Goal: Transaction & Acquisition: Purchase product/service

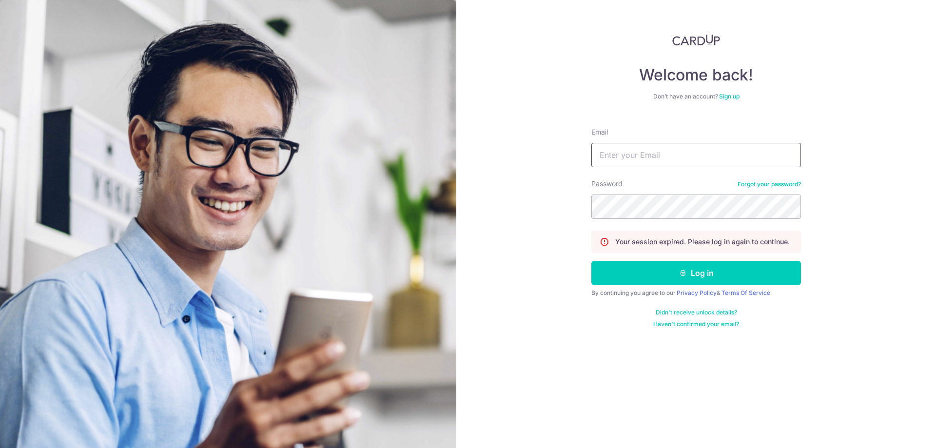
click at [635, 150] on input "Email" at bounding box center [696, 155] width 210 height 24
type input "DAR1US@OUTLOOK.SG"
click at [704, 278] on button "Log in" at bounding box center [696, 273] width 210 height 24
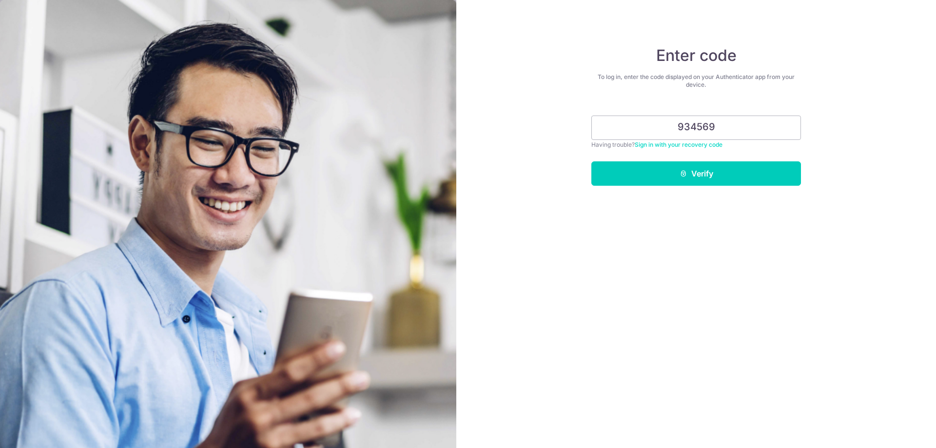
drag, startPoint x: 744, startPoint y: 129, endPoint x: 420, endPoint y: 108, distance: 324.3
click at [421, 109] on section "Enter code To log in, enter the code displayed on your Authenticator app from y…" at bounding box center [468, 224] width 936 height 448
type input "725113"
click at [685, 178] on button "Verify" at bounding box center [696, 173] width 210 height 24
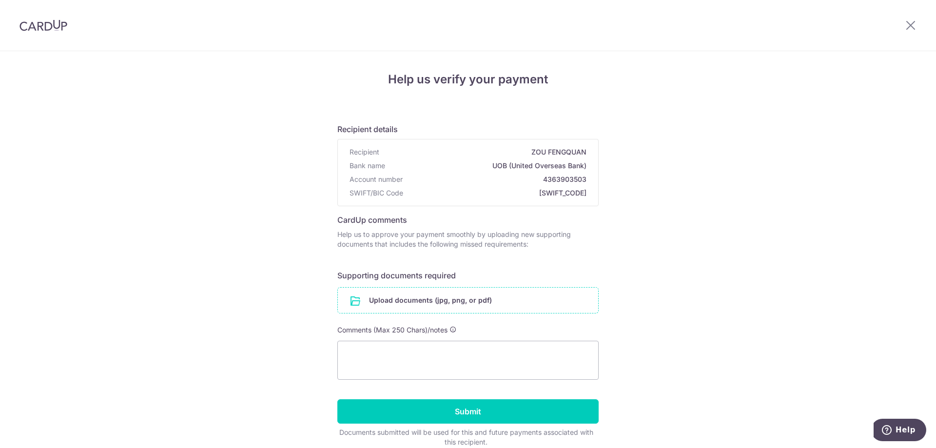
click at [503, 303] on input "file" at bounding box center [468, 300] width 260 height 25
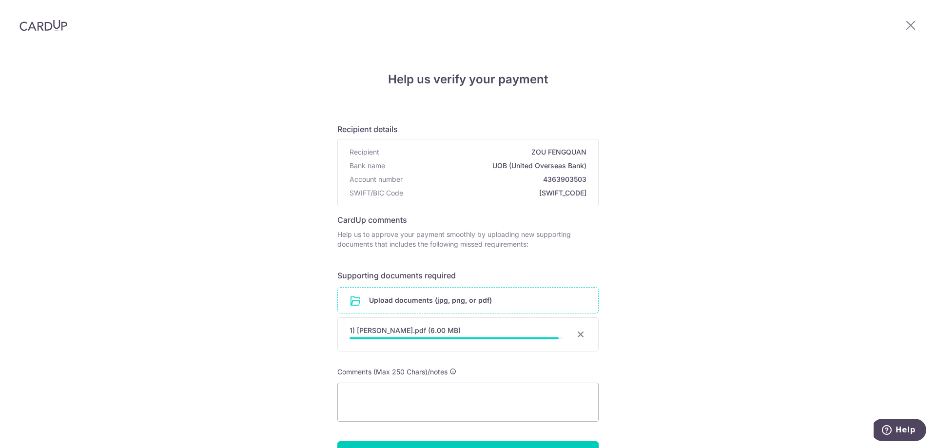
click at [455, 332] on div "1) FRANKEL RENTAL.pdf (6.00 MB)" at bounding box center [455, 331] width 213 height 10
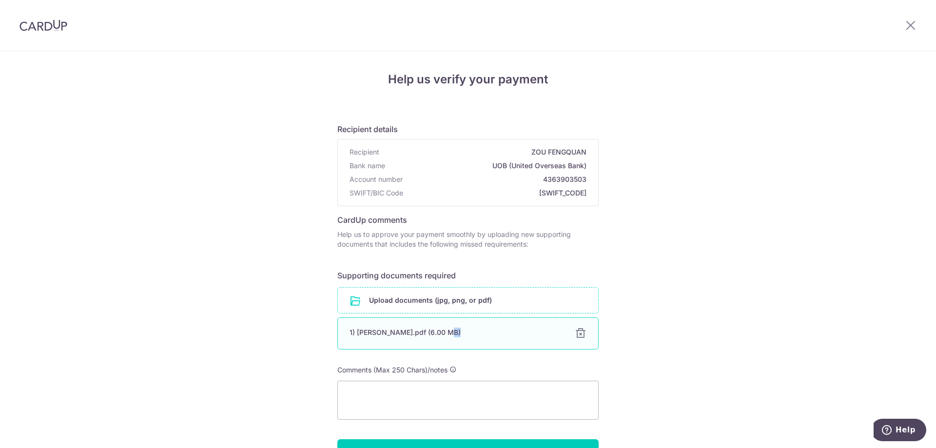
click at [455, 332] on div "1) FRANKEL RENTAL.pdf (6.00 MB)" at bounding box center [455, 333] width 213 height 10
click at [430, 328] on div "1) FRANKEL RENTAL.pdf (6.00 MB)" at bounding box center [455, 333] width 213 height 10
click at [398, 326] on div "1) FRANKEL RENTAL.pdf (6.00 MB) 100%" at bounding box center [467, 333] width 261 height 32
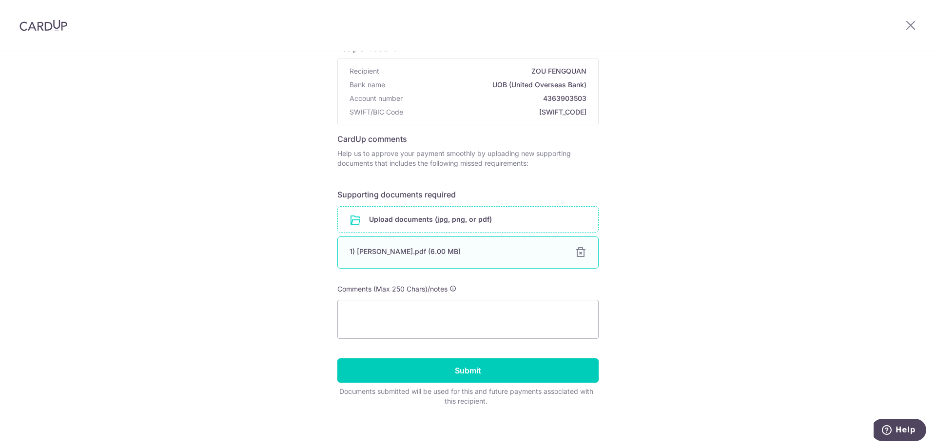
scroll to position [85, 0]
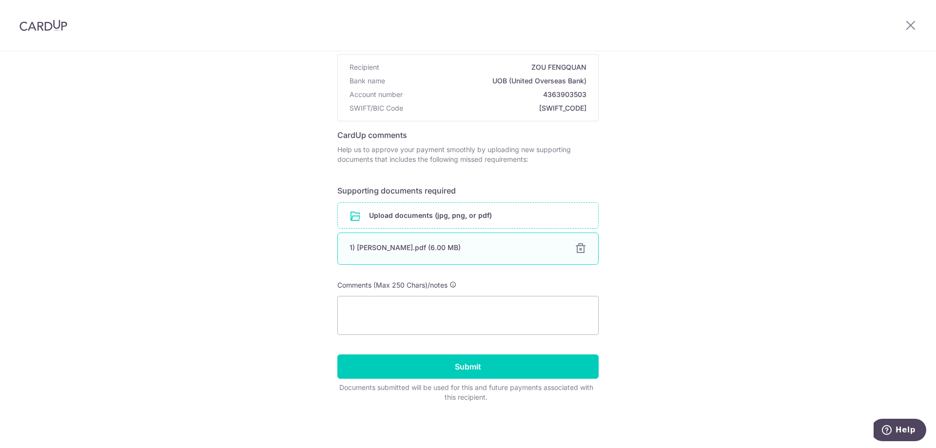
click at [579, 249] on div at bounding box center [581, 249] width 12 height 12
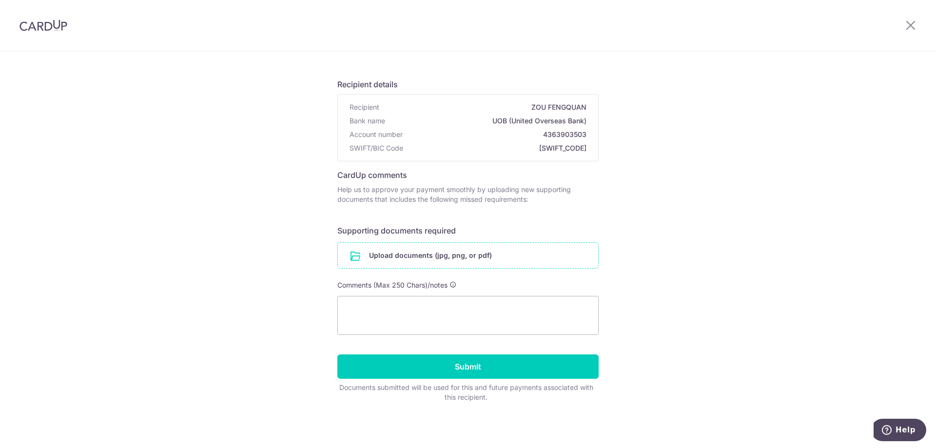
click at [469, 253] on input "file" at bounding box center [468, 255] width 260 height 25
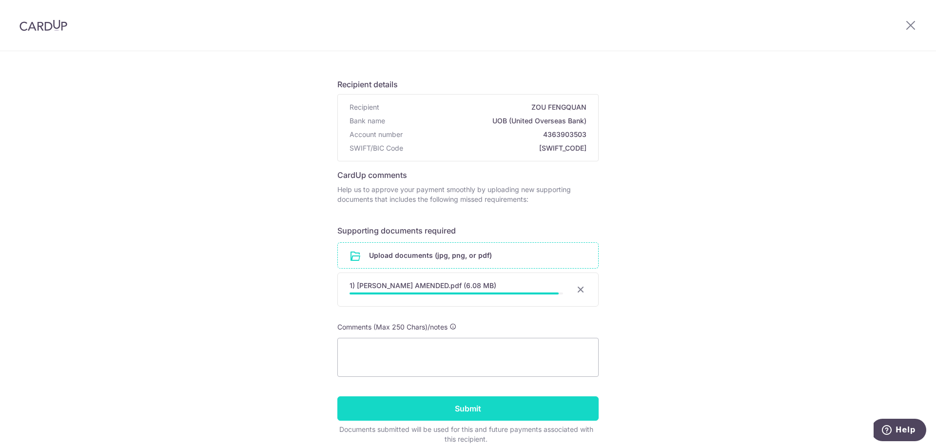
click at [476, 412] on input "Submit" at bounding box center [467, 408] width 261 height 24
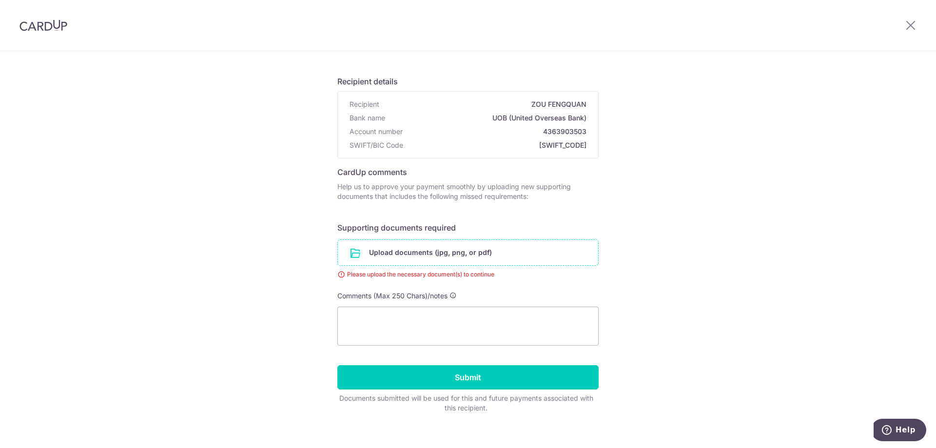
scroll to position [49, 0]
click at [487, 250] on input "file" at bounding box center [468, 251] width 260 height 25
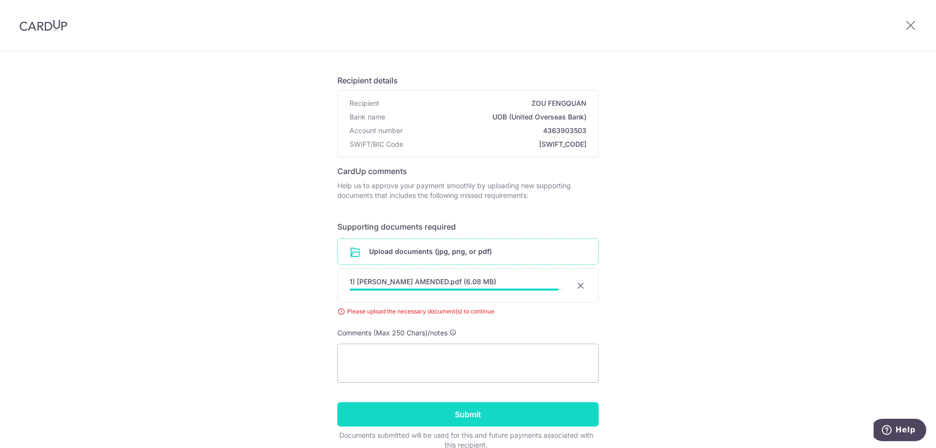
click at [471, 418] on input "Submit" at bounding box center [467, 414] width 261 height 24
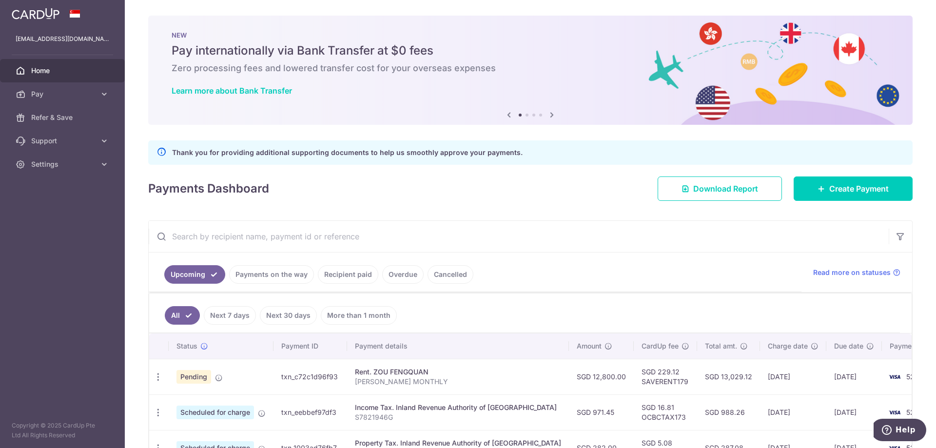
click at [39, 76] on link "Home" at bounding box center [62, 70] width 125 height 23
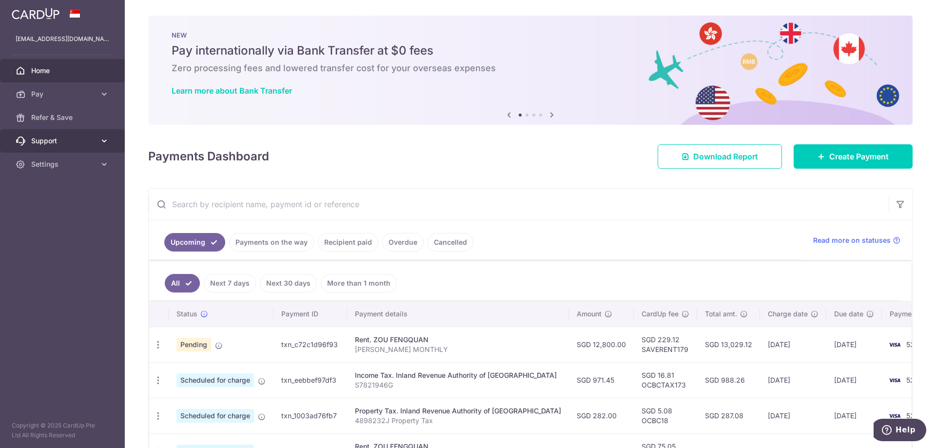
click at [57, 139] on span "Support" at bounding box center [63, 141] width 64 height 10
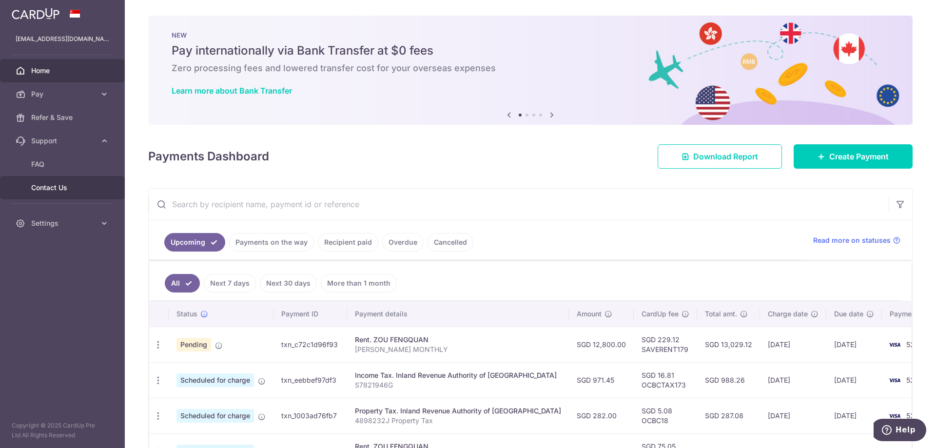
click at [60, 186] on span "Contact Us" at bounding box center [63, 188] width 64 height 10
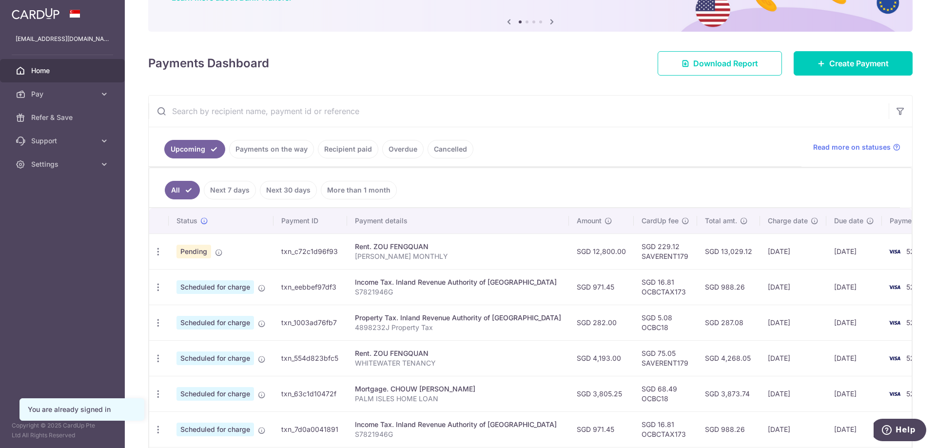
scroll to position [97, 0]
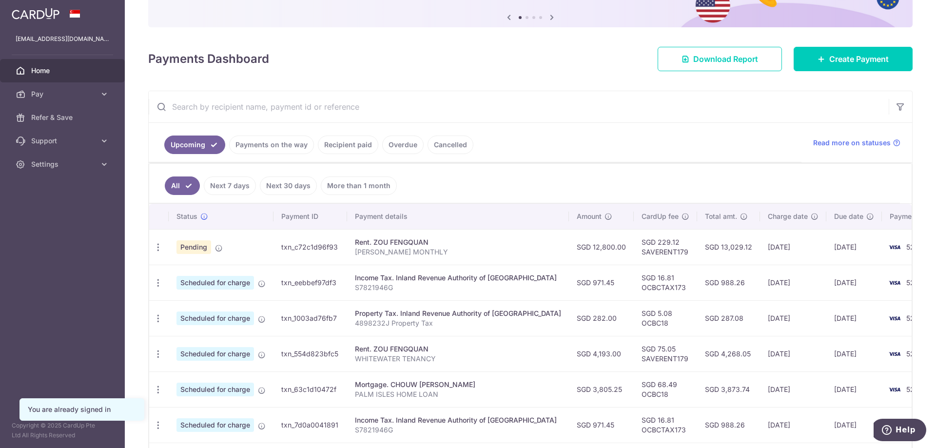
click at [273, 140] on link "Payments on the way" at bounding box center [271, 144] width 85 height 19
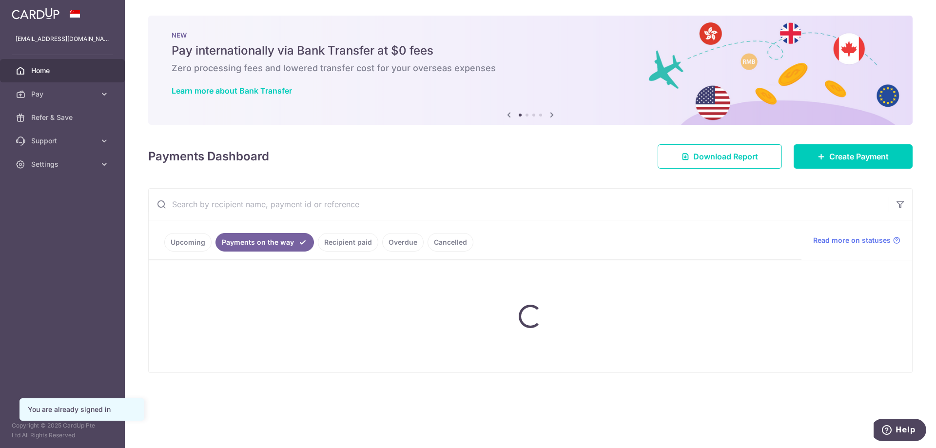
scroll to position [0, 0]
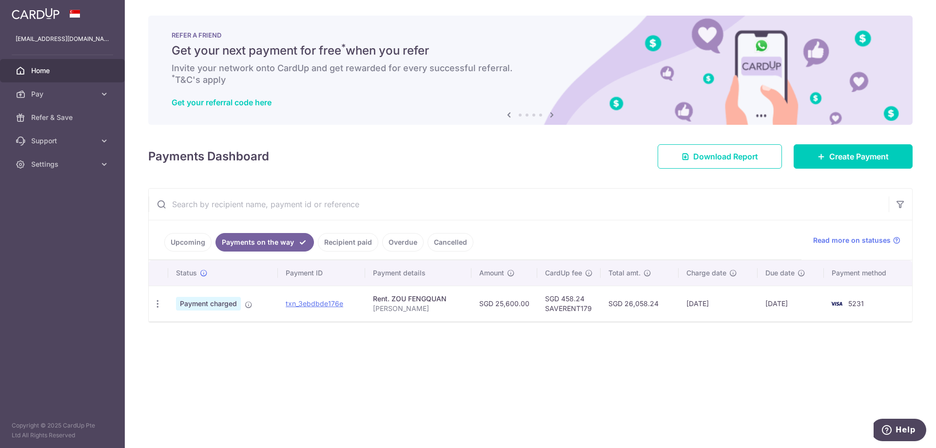
click at [191, 243] on link "Upcoming" at bounding box center [187, 242] width 47 height 19
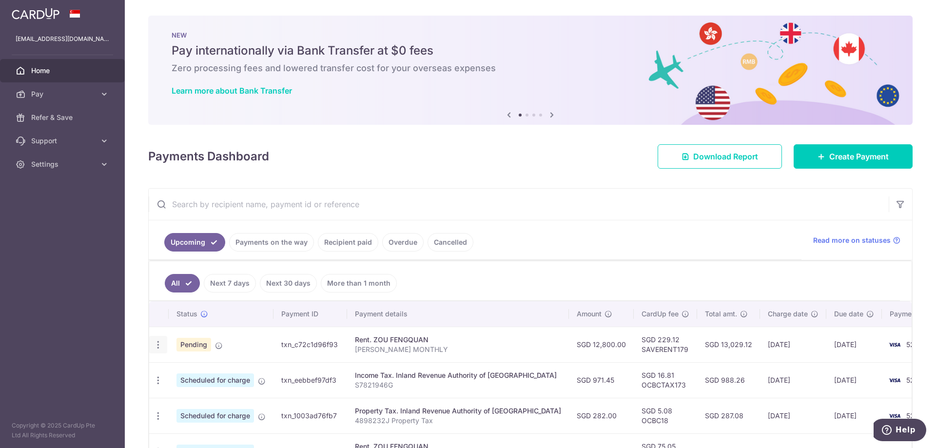
click at [154, 346] on icon "button" at bounding box center [158, 345] width 10 height 10
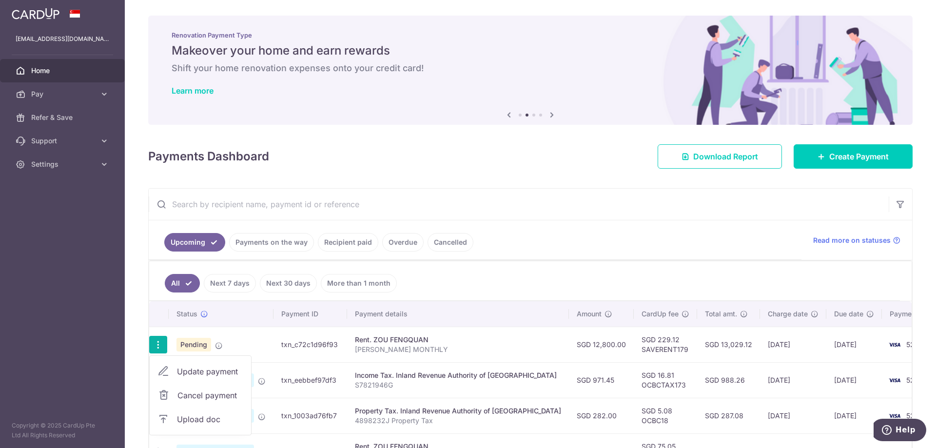
click at [210, 417] on span "Upload doc" at bounding box center [210, 419] width 66 height 12
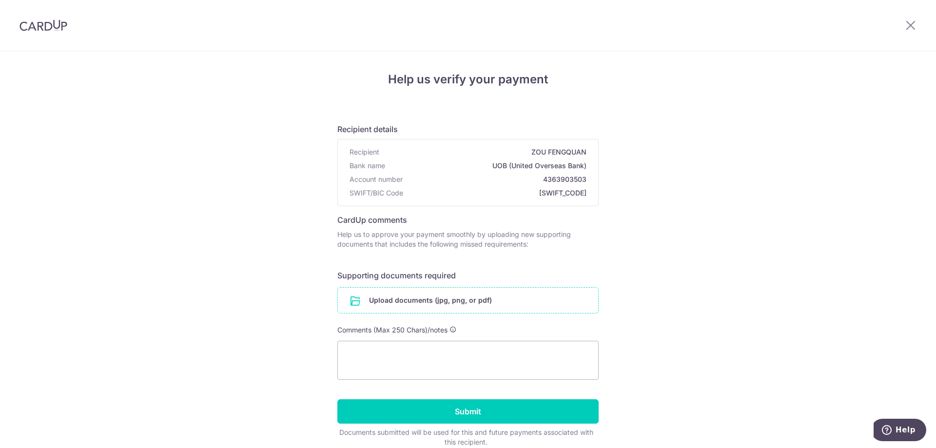
click at [405, 298] on input "file" at bounding box center [468, 300] width 260 height 25
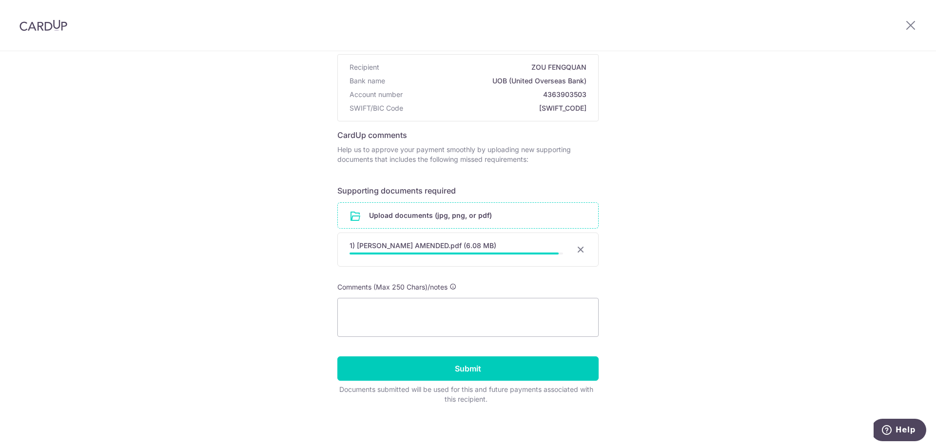
scroll to position [87, 0]
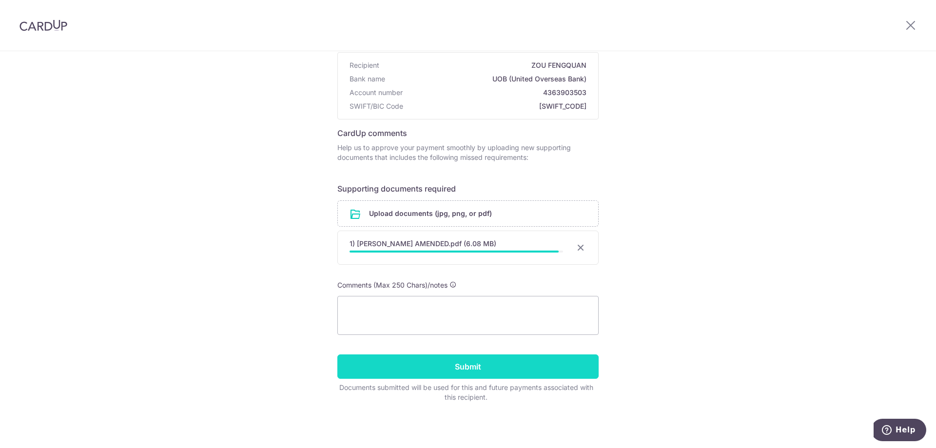
click at [452, 361] on input "Submit" at bounding box center [467, 366] width 261 height 24
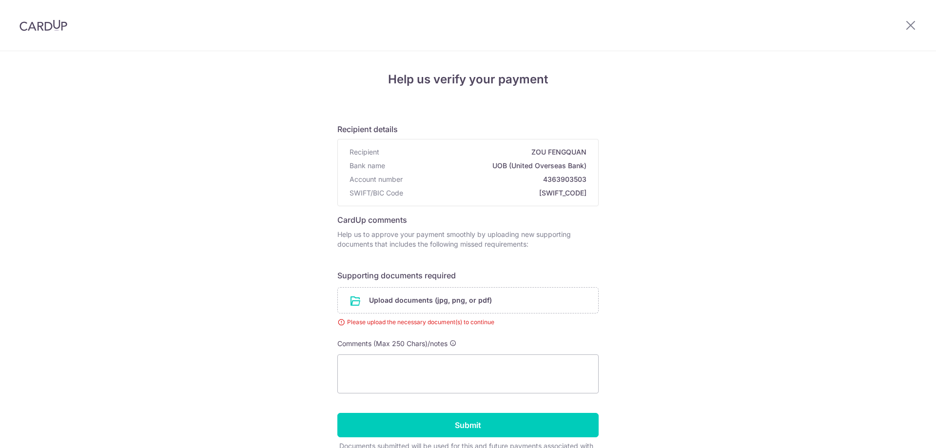
scroll to position [58, 0]
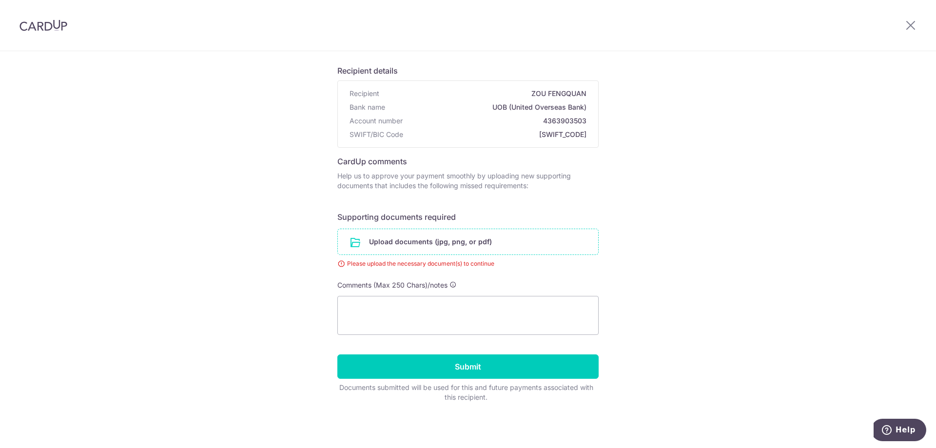
click at [436, 244] on input "file" at bounding box center [468, 241] width 260 height 25
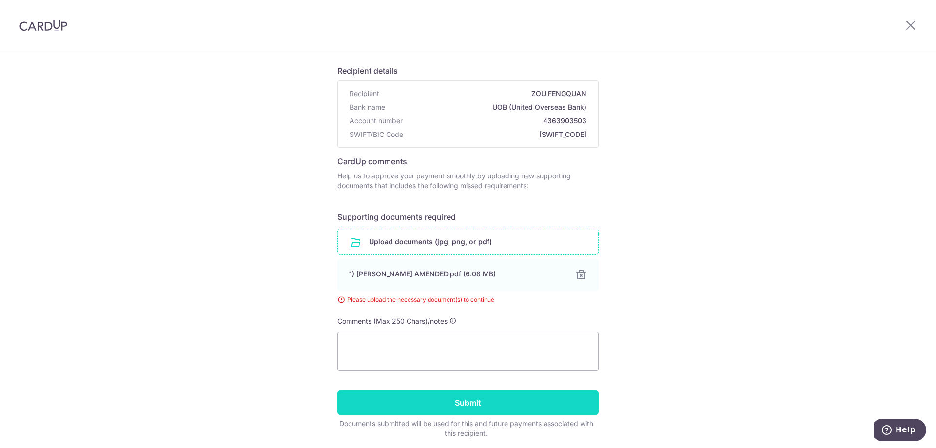
click at [474, 398] on input "Submit" at bounding box center [467, 402] width 261 height 24
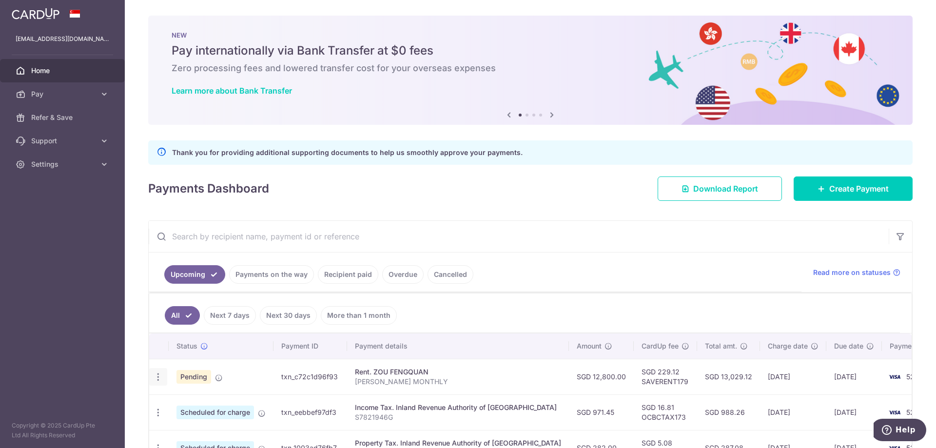
click at [156, 380] on icon "button" at bounding box center [158, 377] width 10 height 10
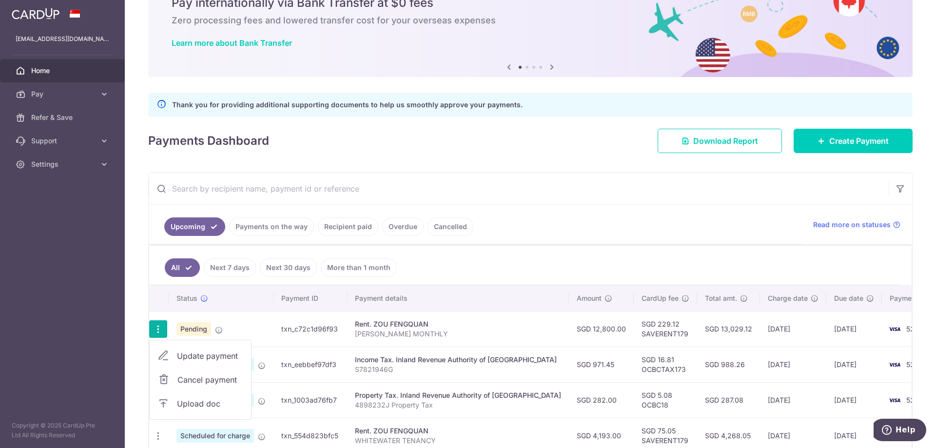
scroll to position [49, 0]
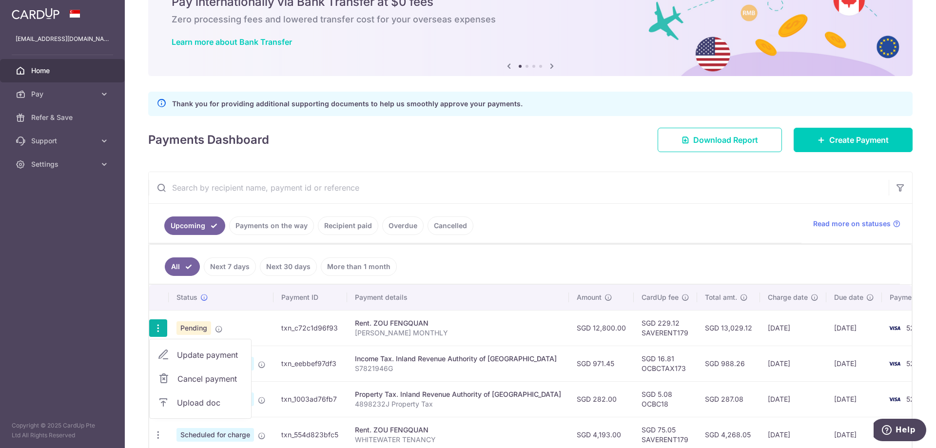
click at [235, 357] on span "Update payment" at bounding box center [210, 355] width 66 height 12
radio input "true"
type input "12,800.00"
type input "15/09/2025"
type input "FRANK MONTHLY"
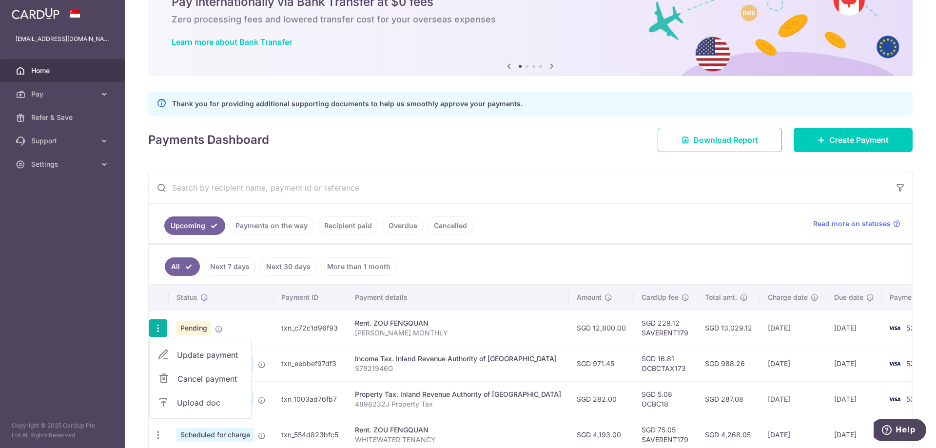
type input "SAVERENT179"
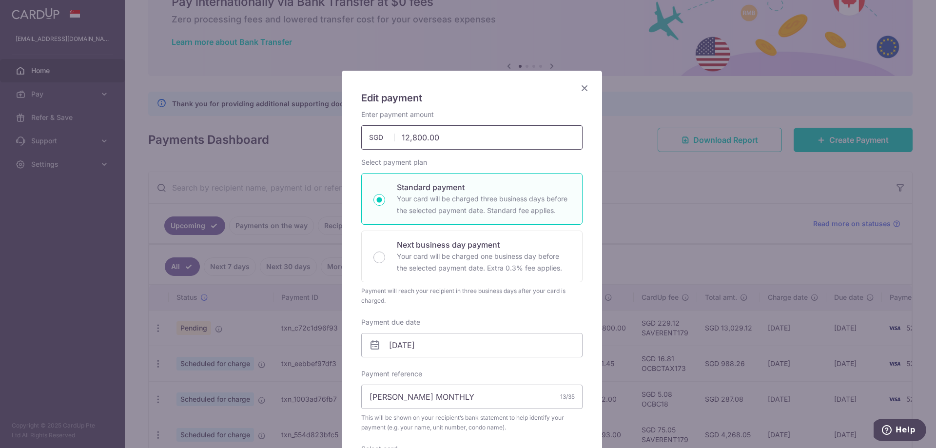
click at [411, 139] on input "12,800.00" at bounding box center [471, 137] width 221 height 24
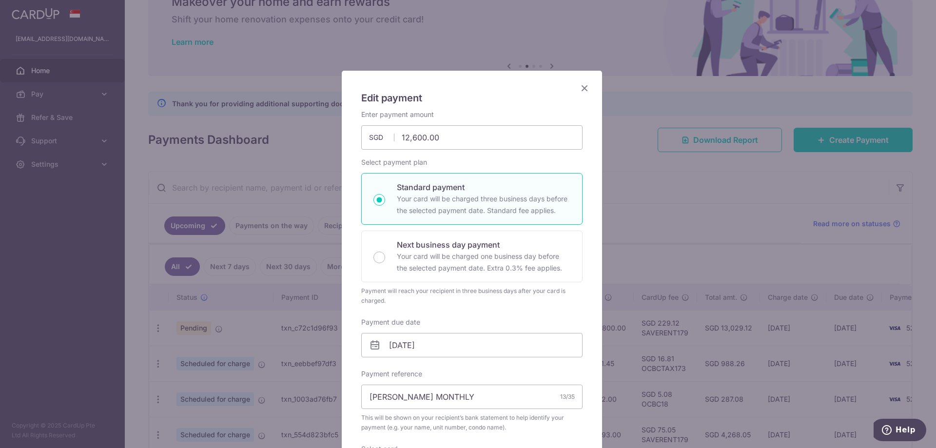
type input "12,600.00"
click at [581, 87] on icon "Close" at bounding box center [584, 88] width 12 height 12
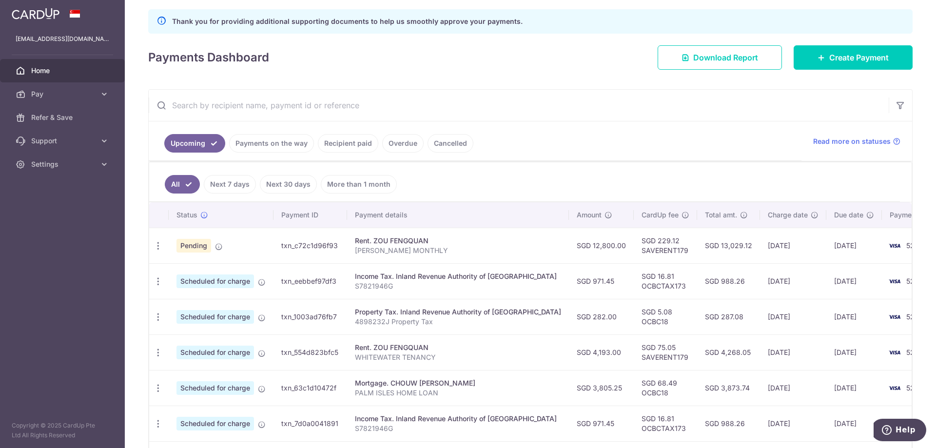
scroll to position [146, 0]
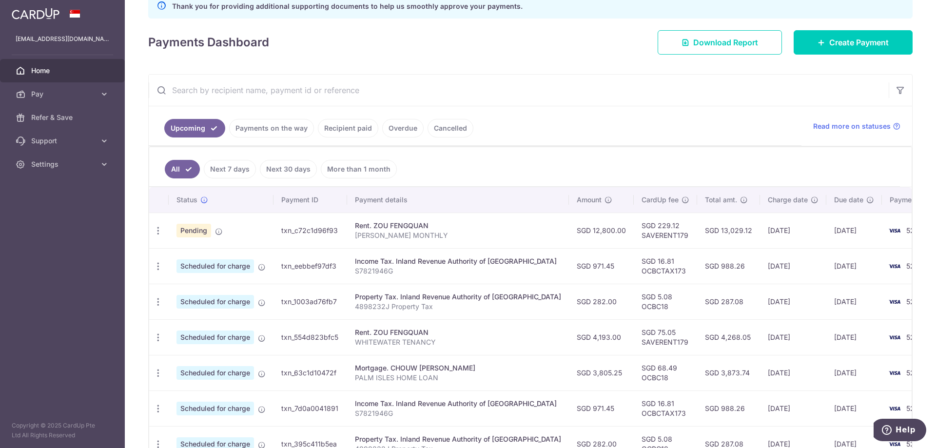
click at [269, 128] on link "Payments on the way" at bounding box center [271, 128] width 85 height 19
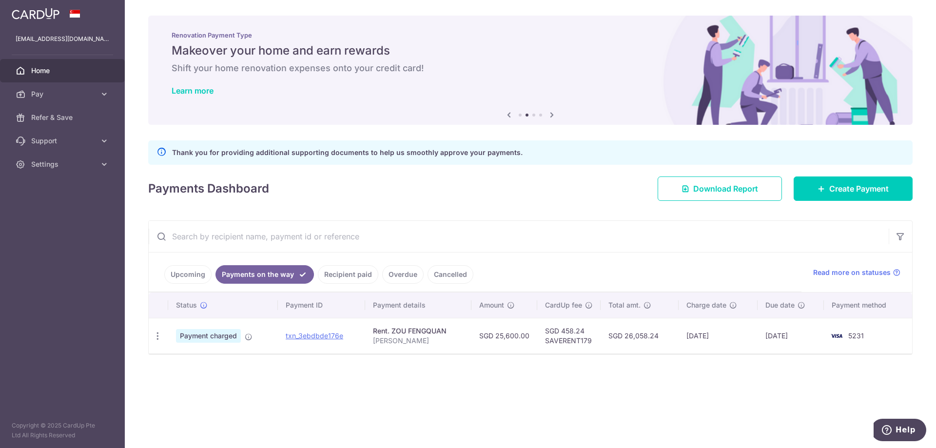
scroll to position [0, 0]
click at [155, 333] on icon "button" at bounding box center [158, 336] width 10 height 10
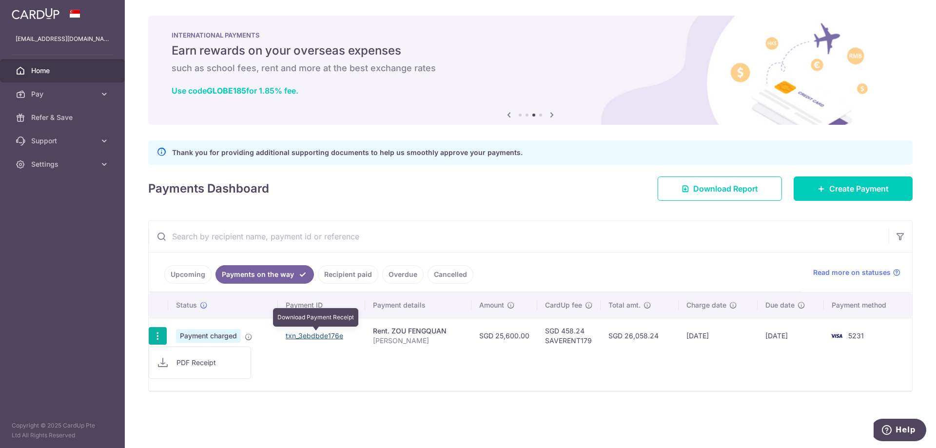
click at [328, 337] on link "txn_3ebdbde176e" at bounding box center [315, 335] width 58 height 8
click at [191, 271] on link "Upcoming" at bounding box center [187, 274] width 47 height 19
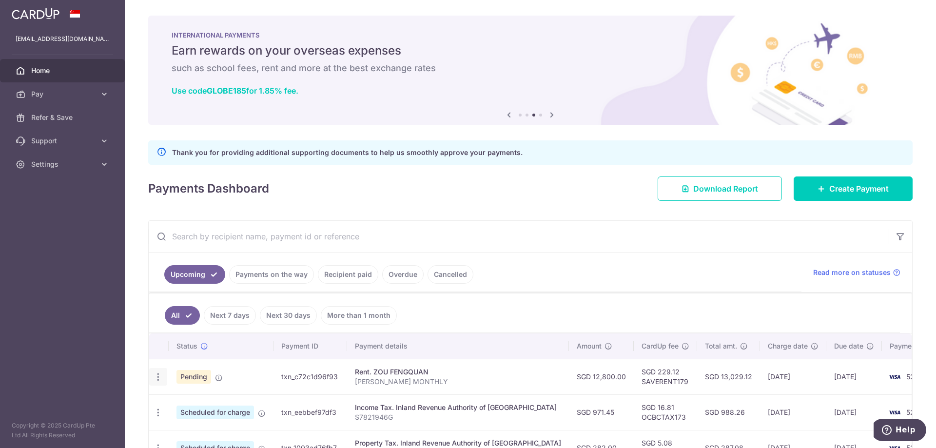
click at [160, 378] on icon "button" at bounding box center [158, 377] width 10 height 10
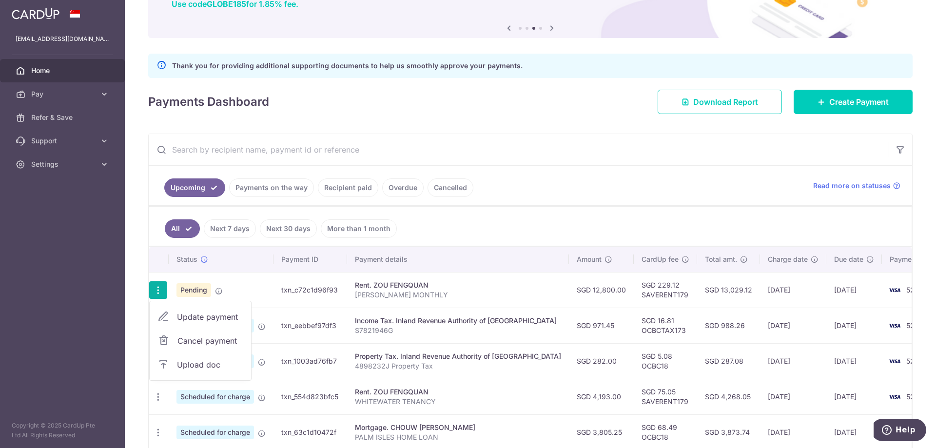
scroll to position [97, 0]
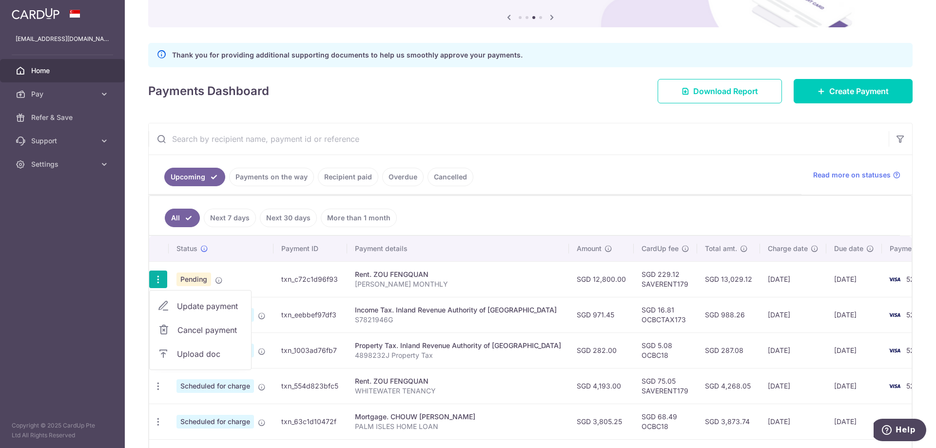
click at [226, 354] on span "Upload doc" at bounding box center [210, 354] width 66 height 12
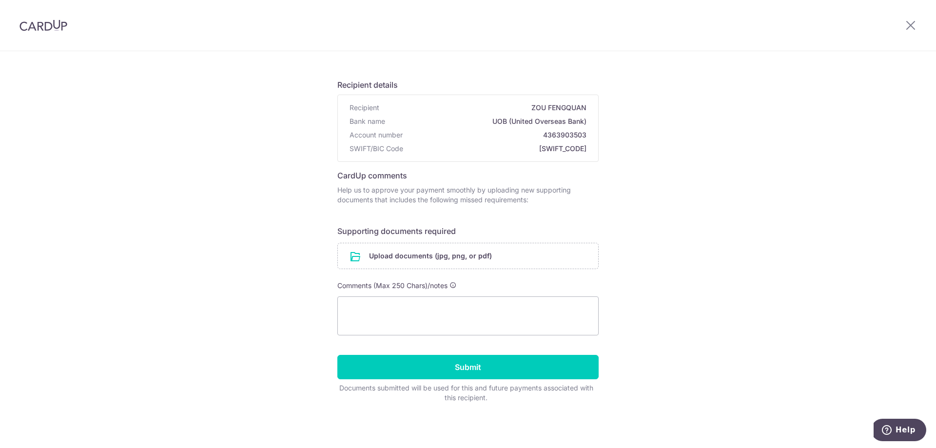
scroll to position [45, 0]
click at [911, 19] on icon at bounding box center [911, 25] width 12 height 12
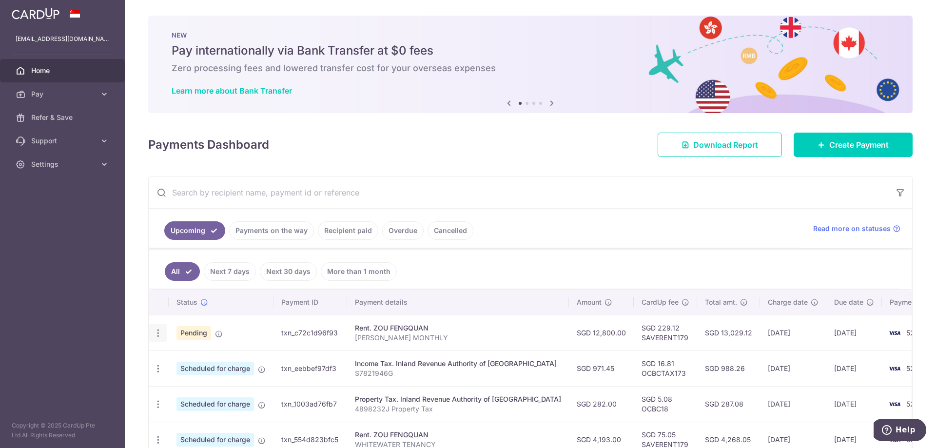
click at [161, 334] on icon "button" at bounding box center [158, 333] width 10 height 10
click at [231, 385] on span "Cancel payment" at bounding box center [209, 384] width 65 height 12
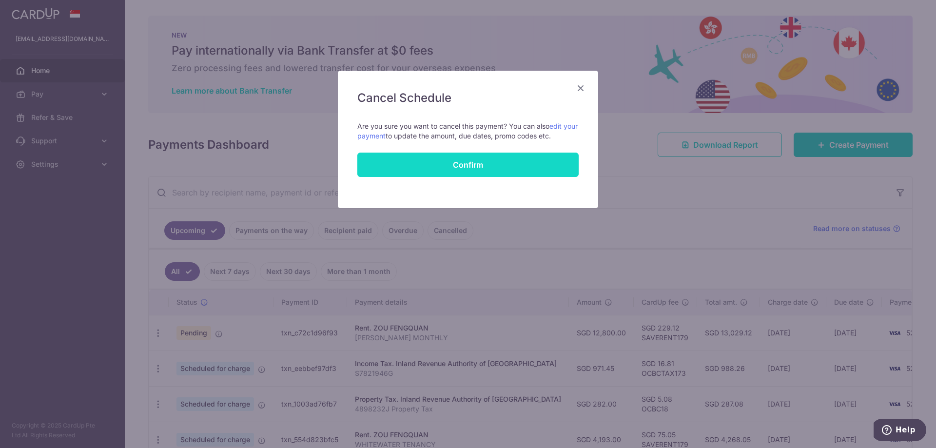
click at [516, 168] on button "Confirm" at bounding box center [467, 165] width 221 height 24
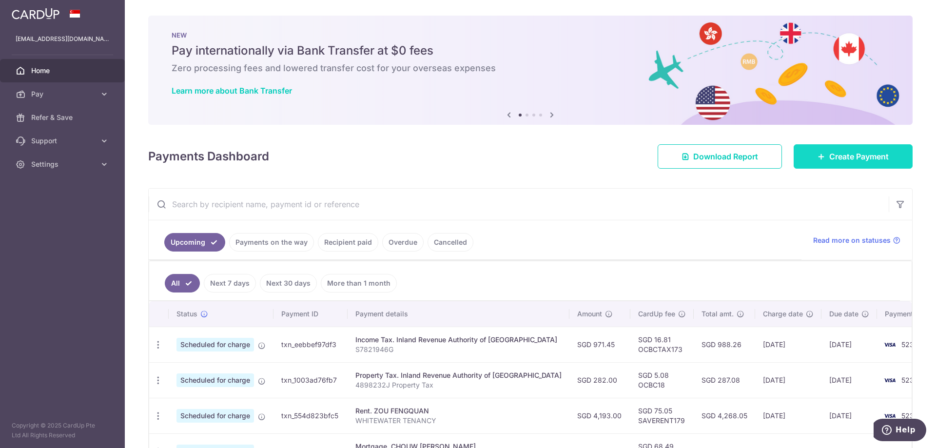
click at [856, 155] on span "Create Payment" at bounding box center [858, 157] width 59 height 12
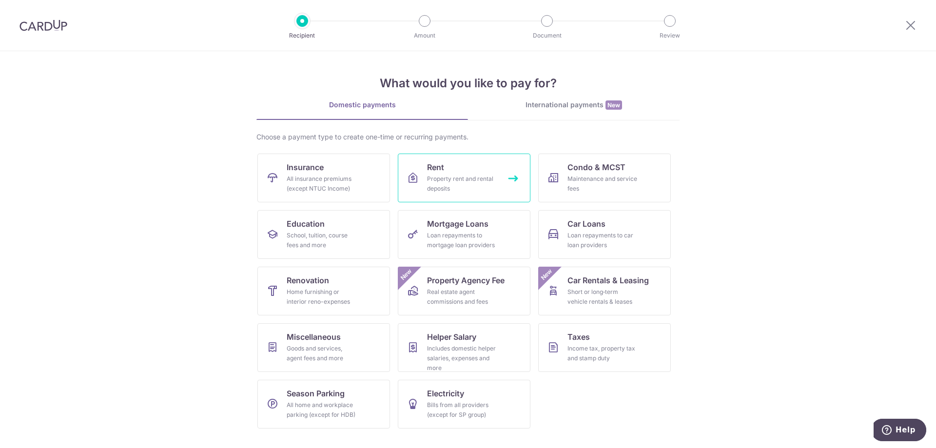
click at [440, 164] on span "Rent" at bounding box center [435, 167] width 17 height 12
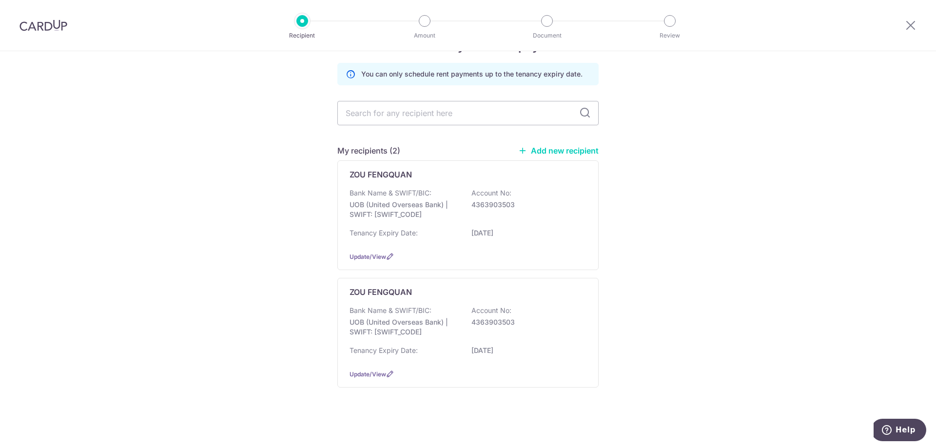
scroll to position [34, 0]
click at [372, 373] on span "Update/View" at bounding box center [367, 372] width 37 height 7
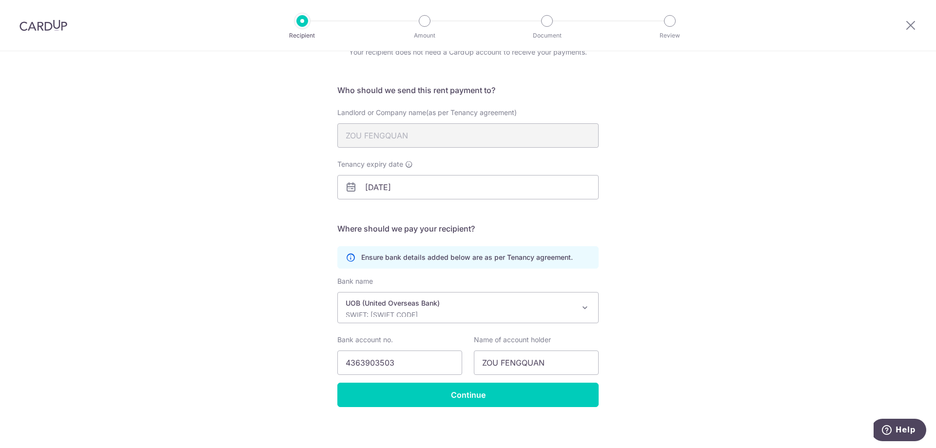
scroll to position [54, 0]
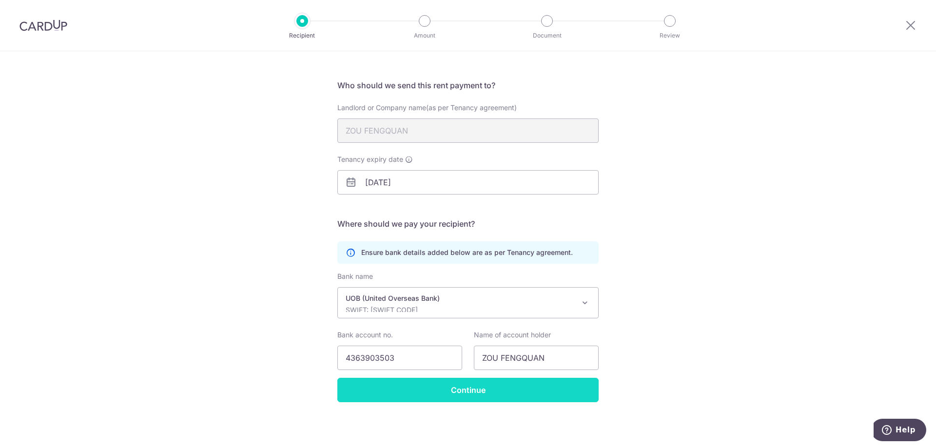
click at [447, 389] on input "Continue" at bounding box center [467, 390] width 261 height 24
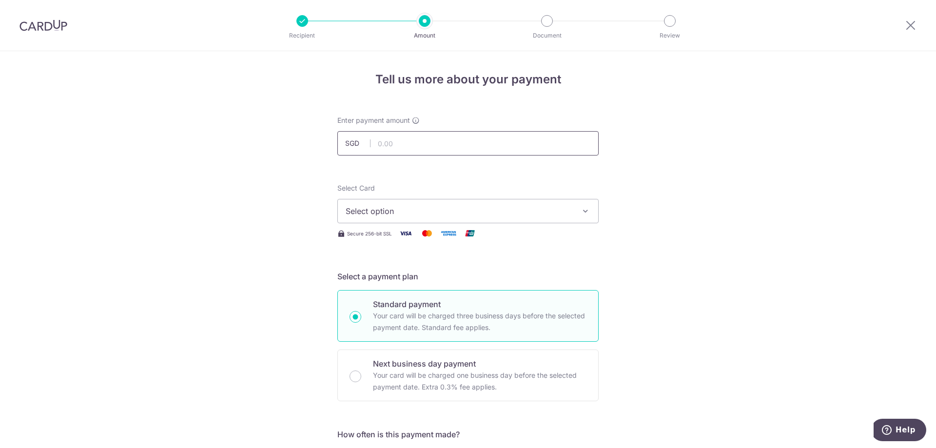
click at [442, 144] on input "text" at bounding box center [467, 143] width 261 height 24
type input "12,600.00"
click at [541, 211] on span "Select option" at bounding box center [459, 211] width 227 height 12
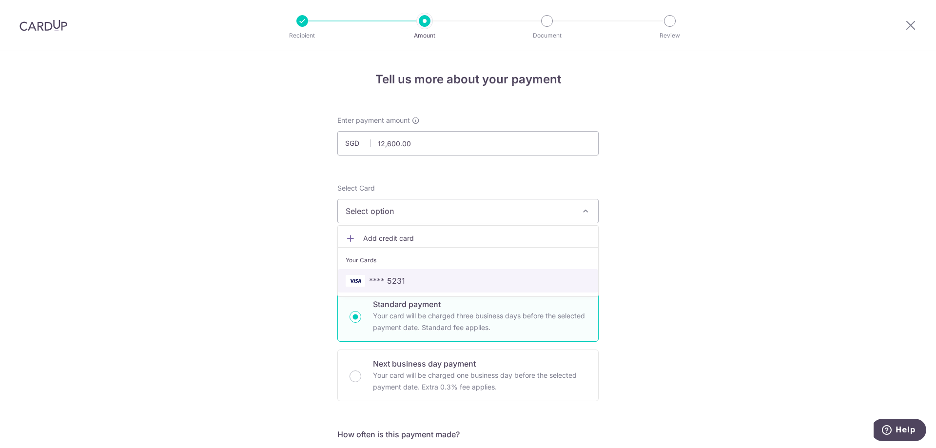
click at [536, 274] on link "**** 5231" at bounding box center [468, 280] width 260 height 23
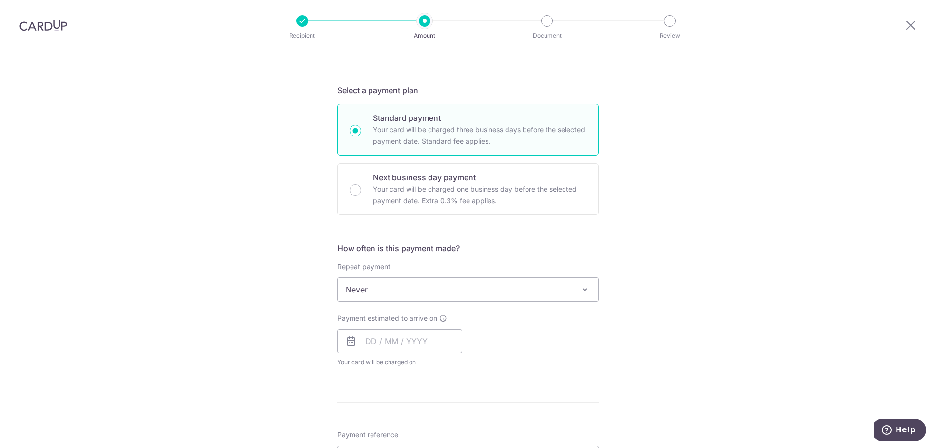
scroll to position [195, 0]
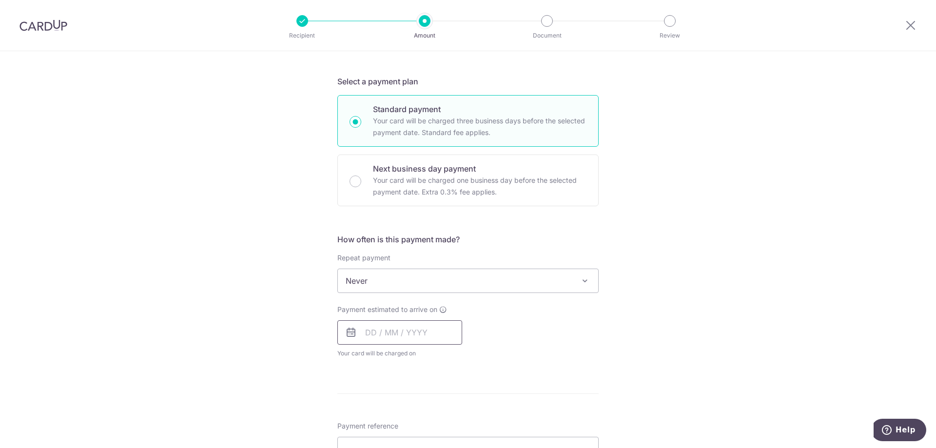
click at [361, 334] on input "text" at bounding box center [399, 332] width 125 height 24
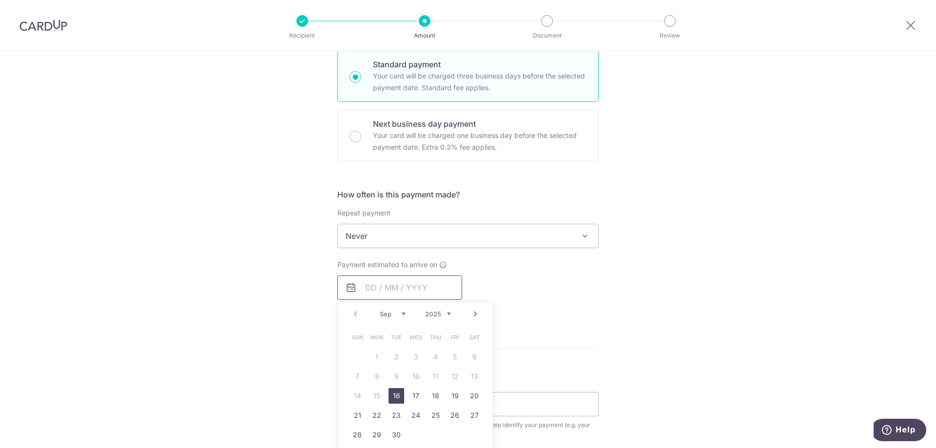
scroll to position [244, 0]
drag, startPoint x: 430, startPoint y: 391, endPoint x: 570, endPoint y: 323, distance: 155.6
click at [430, 391] on link "18" at bounding box center [435, 392] width 16 height 16
type input "18/09/2025"
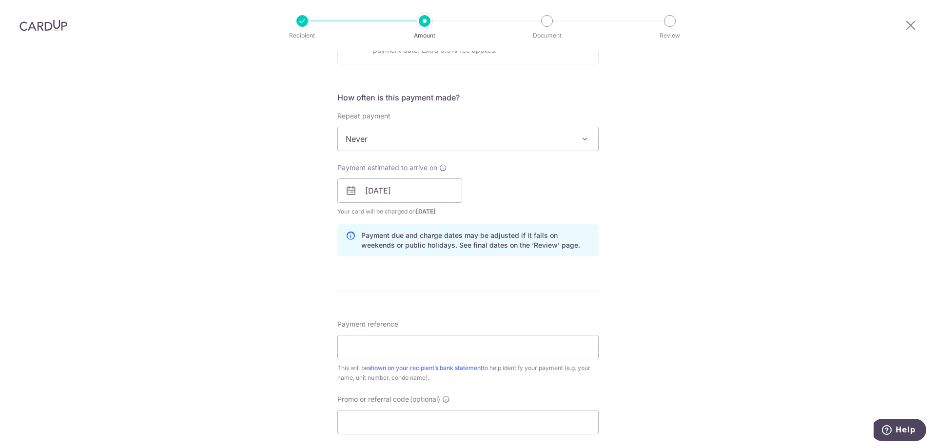
scroll to position [341, 0]
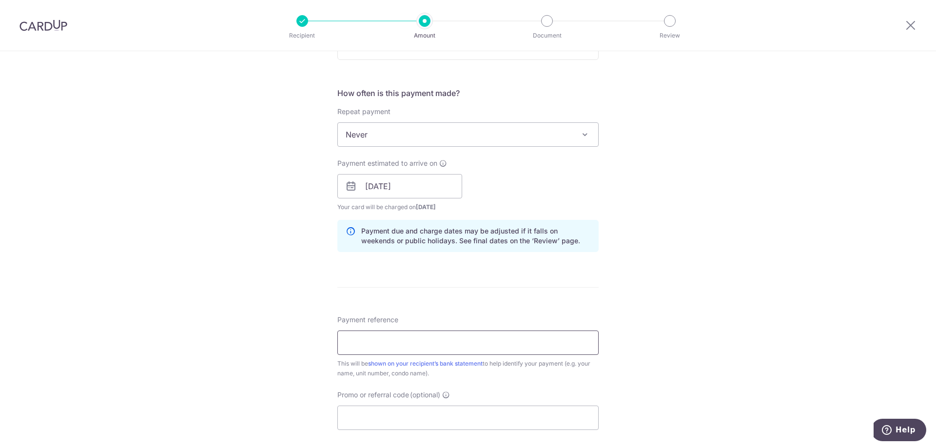
click at [456, 345] on input "Payment reference" at bounding box center [467, 342] width 261 height 24
type input "FRANK MONTHLY"
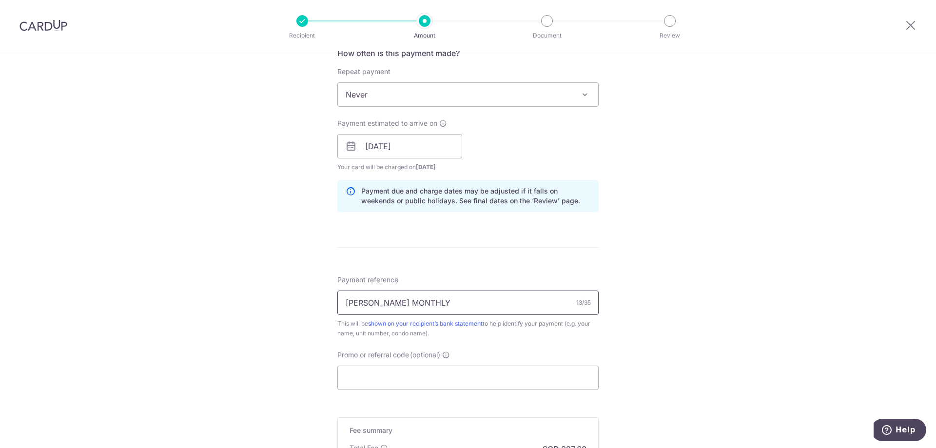
scroll to position [487, 0]
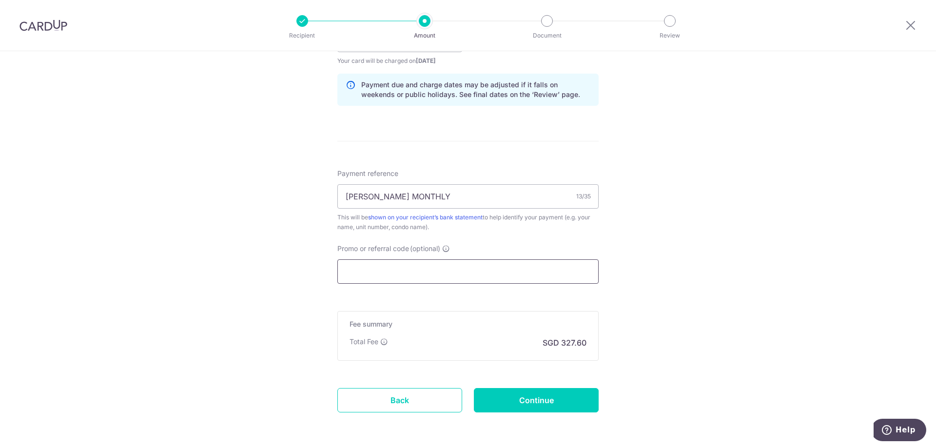
paste input "SAVERENT179"
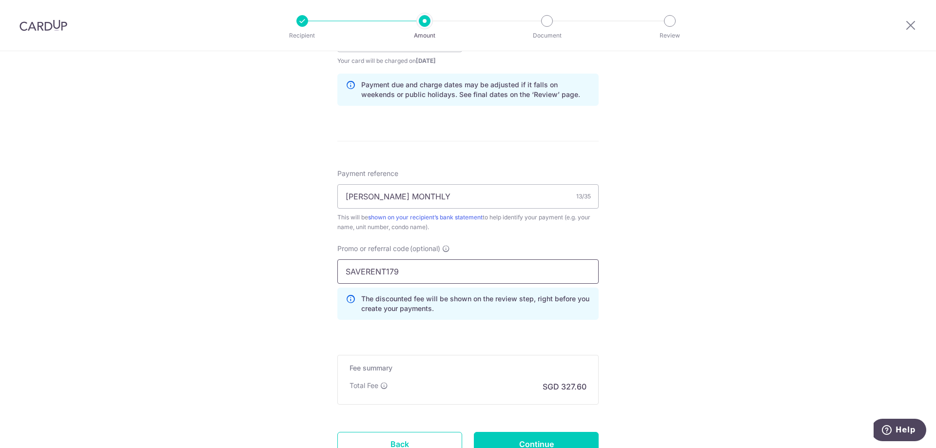
type input "SAVERENT179"
click at [642, 175] on div "Tell us more about your payment Enter payment amount SGD 12,600.00 12600.00 Sel…" at bounding box center [468, 46] width 936 height 965
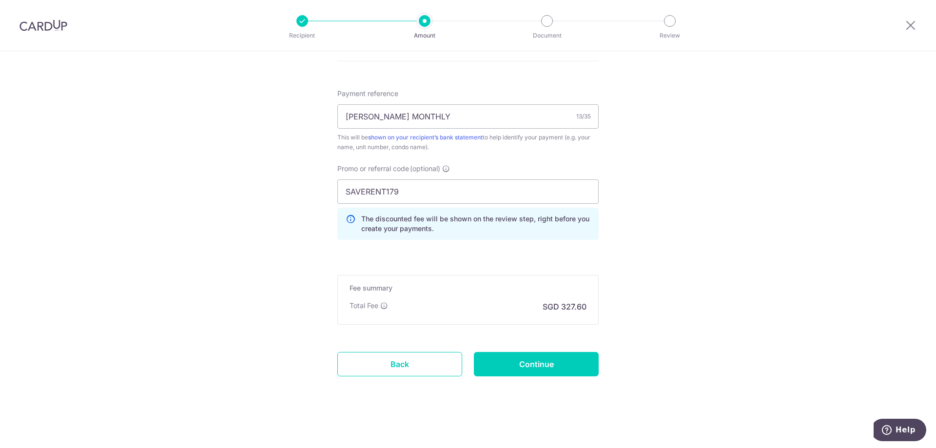
scroll to position [569, 0]
click at [570, 360] on input "Continue" at bounding box center [536, 362] width 125 height 24
type input "Create Schedule"
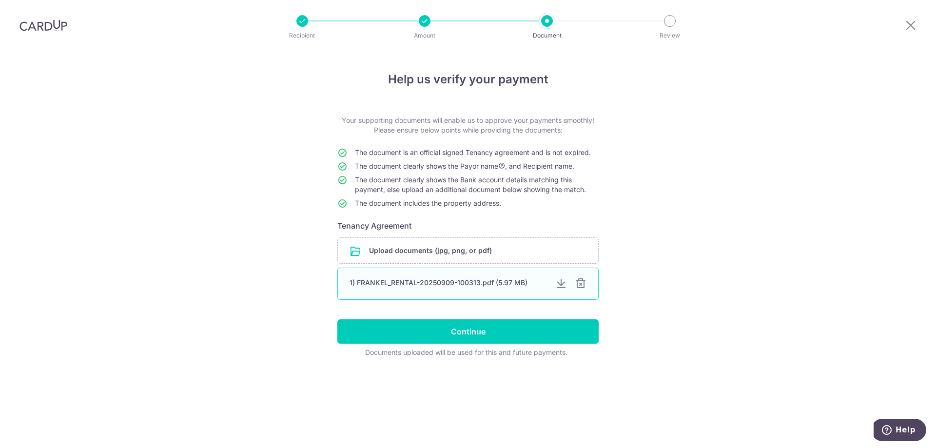
click at [581, 283] on div at bounding box center [581, 284] width 12 height 12
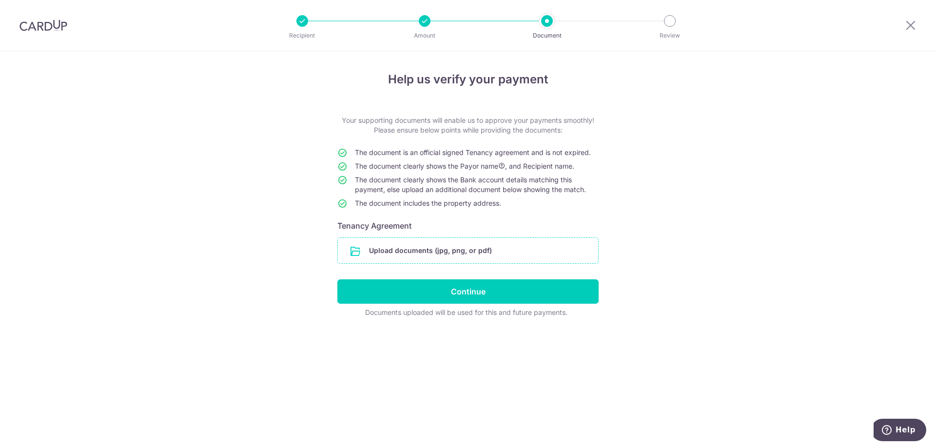
click at [465, 250] on input "file" at bounding box center [468, 250] width 260 height 25
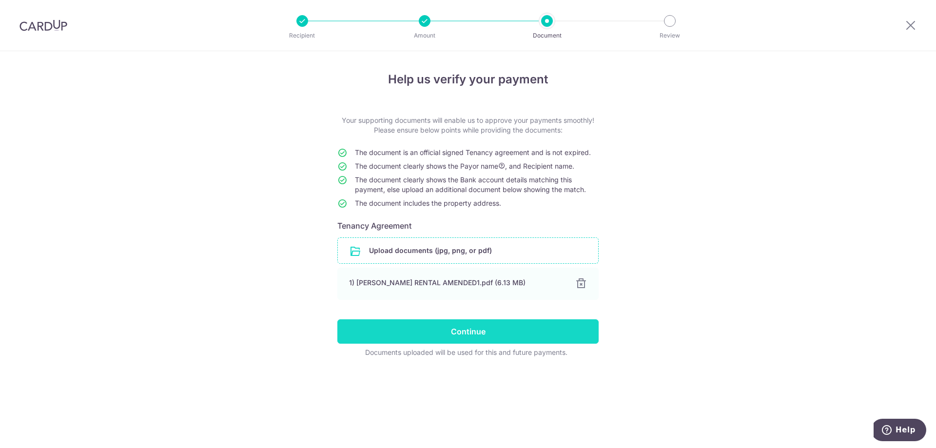
click at [502, 331] on input "Continue" at bounding box center [467, 331] width 261 height 24
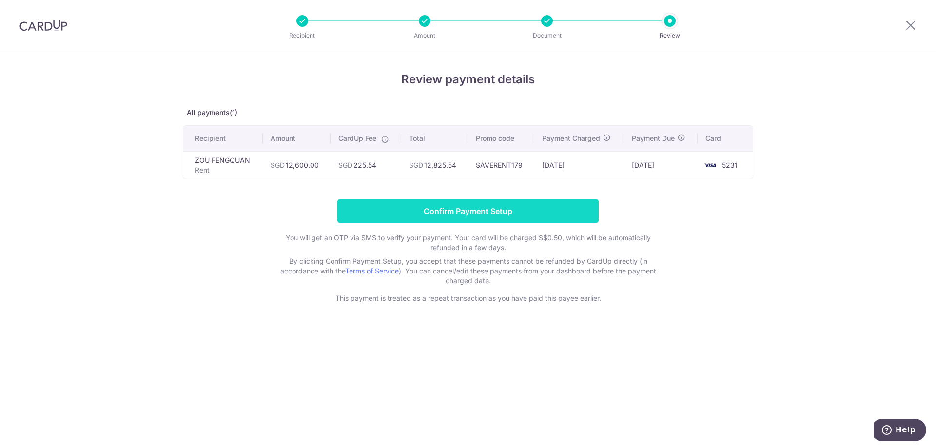
click at [522, 206] on input "Confirm Payment Setup" at bounding box center [467, 211] width 261 height 24
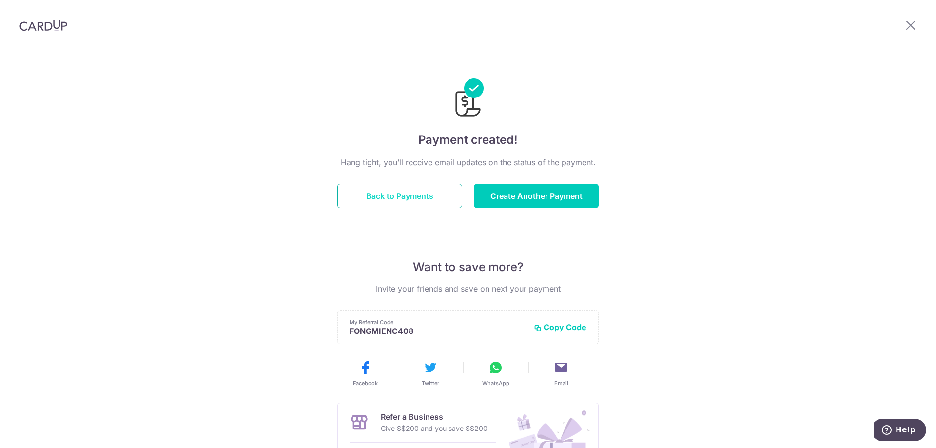
click at [432, 198] on button "Back to Payments" at bounding box center [399, 196] width 125 height 24
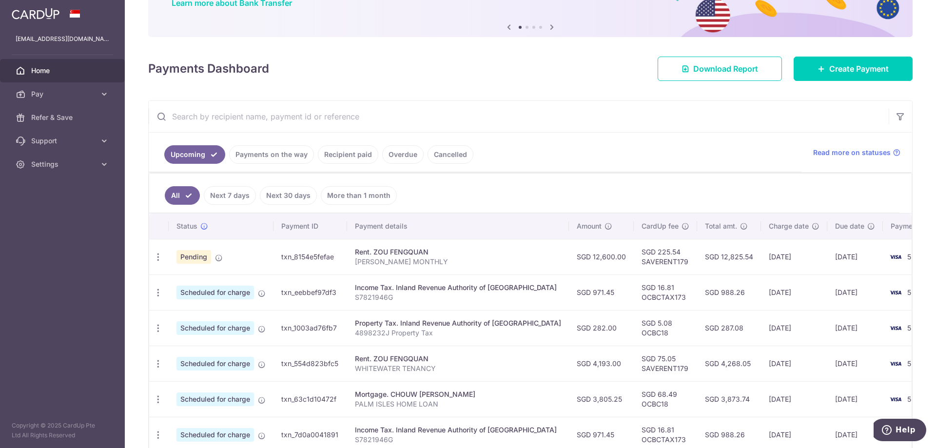
scroll to position [97, 0]
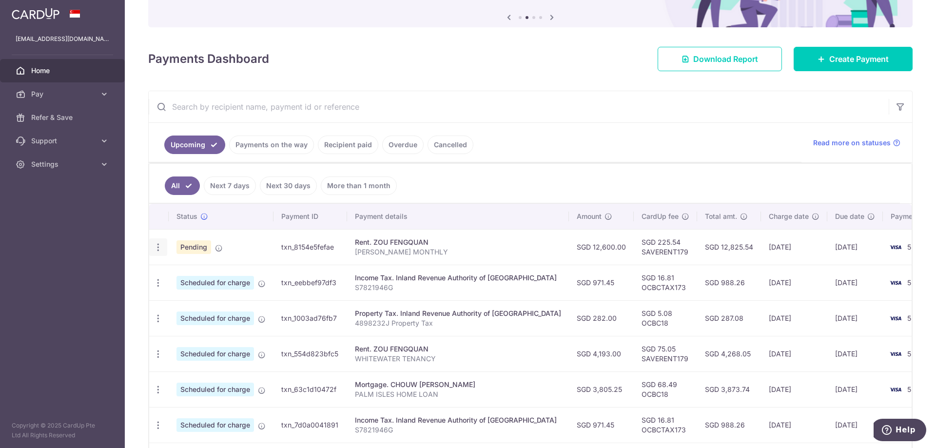
click at [157, 249] on icon "button" at bounding box center [158, 247] width 10 height 10
click at [504, 242] on div "Rent. ZOU FENGQUAN" at bounding box center [458, 242] width 206 height 10
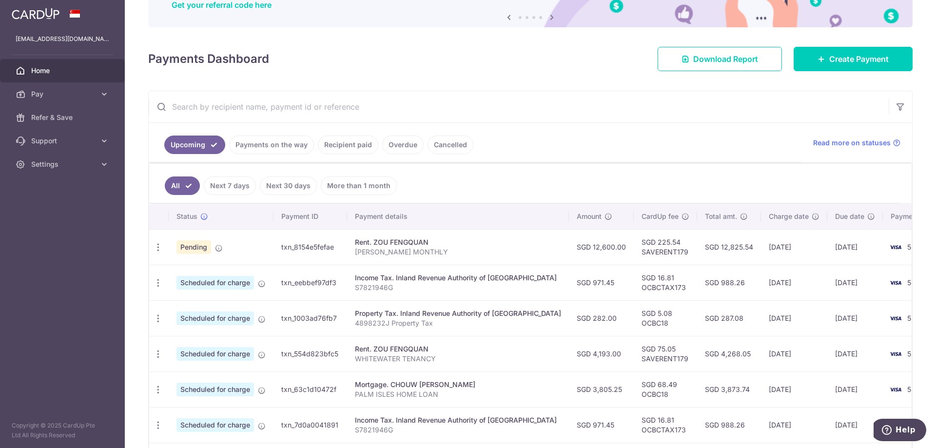
click at [445, 254] on p "[PERSON_NAME] MONTHLY" at bounding box center [458, 252] width 206 height 10
click at [411, 243] on div "Rent. ZOU FENGQUAN" at bounding box center [458, 242] width 206 height 10
click at [153, 248] on div "Update payment Cancel payment Upload doc" at bounding box center [158, 247] width 18 height 18
click at [162, 247] on icon "button" at bounding box center [158, 247] width 10 height 10
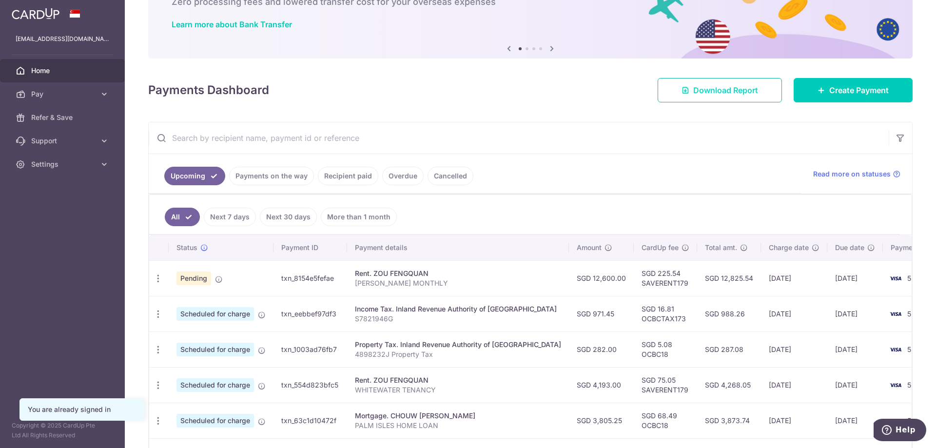
scroll to position [18, 0]
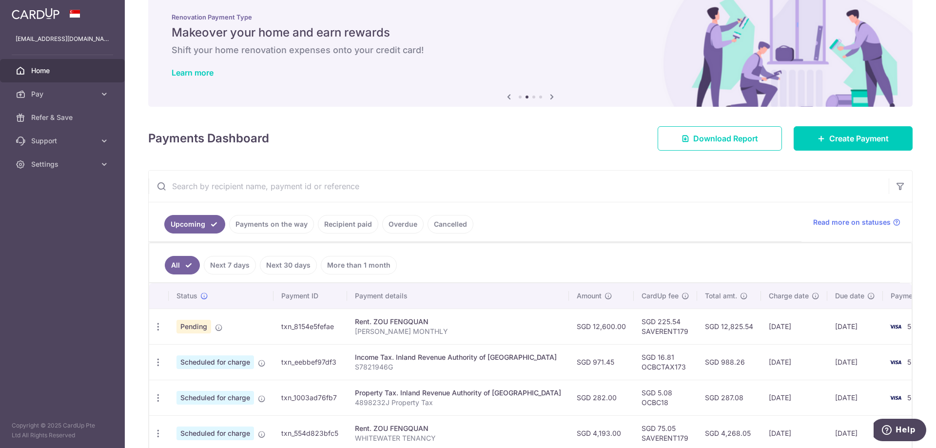
click at [283, 224] on link "Payments on the way" at bounding box center [271, 224] width 85 height 19
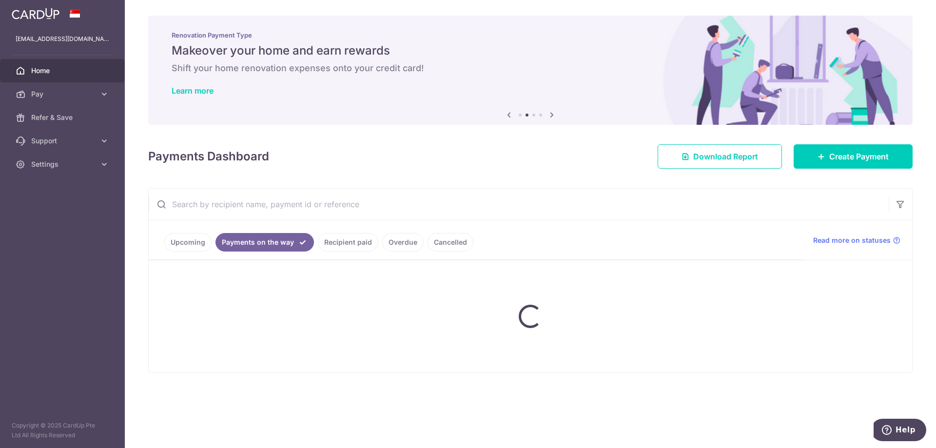
scroll to position [0, 0]
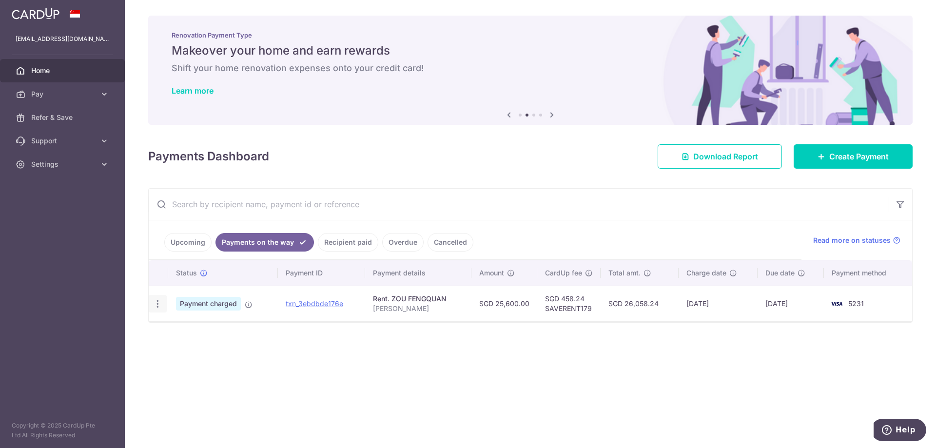
click at [150, 307] on div "PDF Receipt" at bounding box center [158, 304] width 18 height 18
click at [162, 302] on icon "button" at bounding box center [158, 304] width 10 height 10
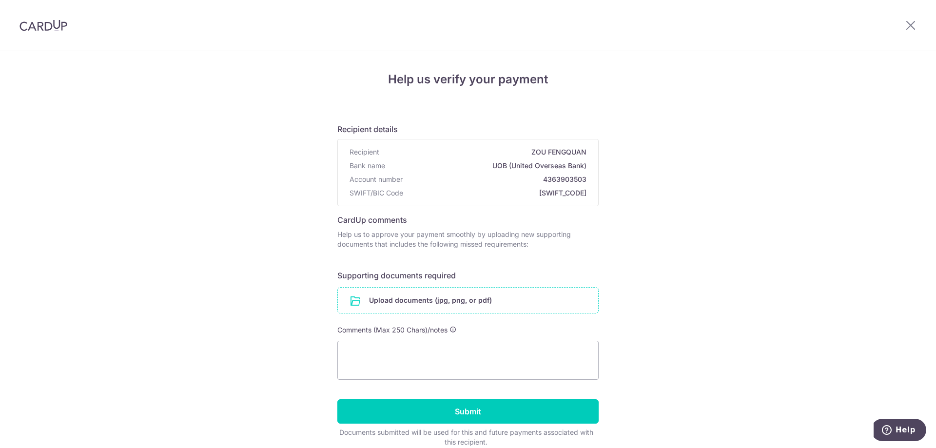
click at [476, 299] on input "file" at bounding box center [468, 300] width 260 height 25
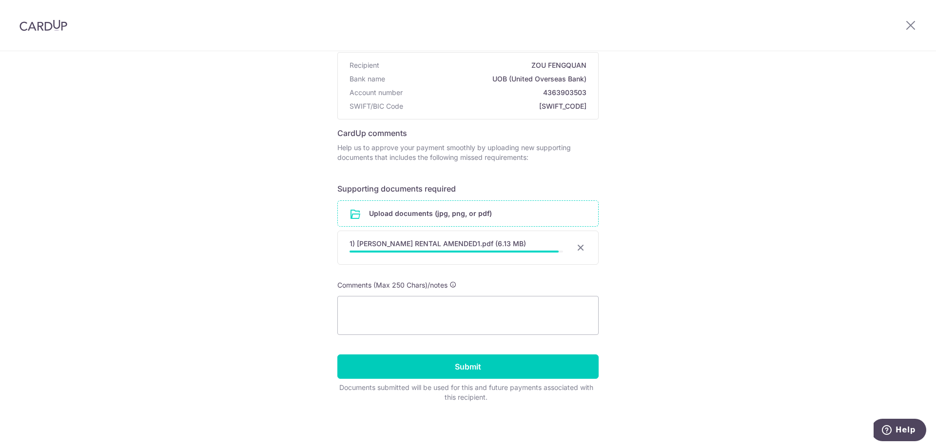
scroll to position [85, 0]
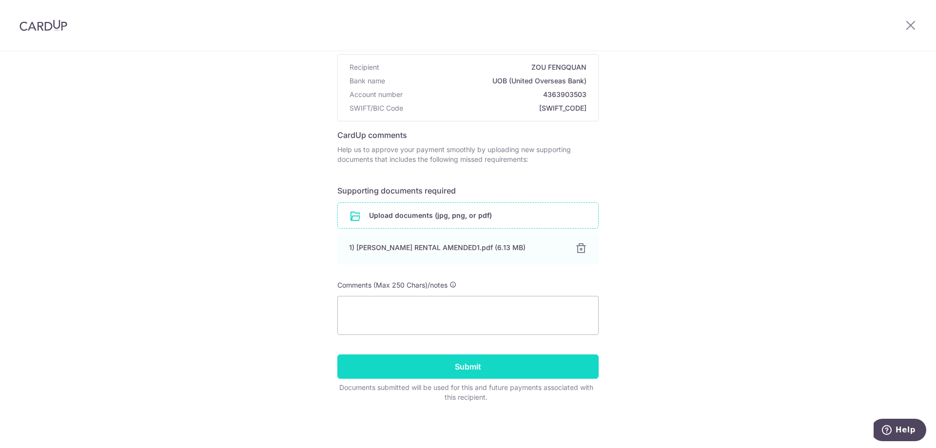
click at [551, 373] on input "Submit" at bounding box center [467, 366] width 261 height 24
